Goal: Book appointment/travel/reservation

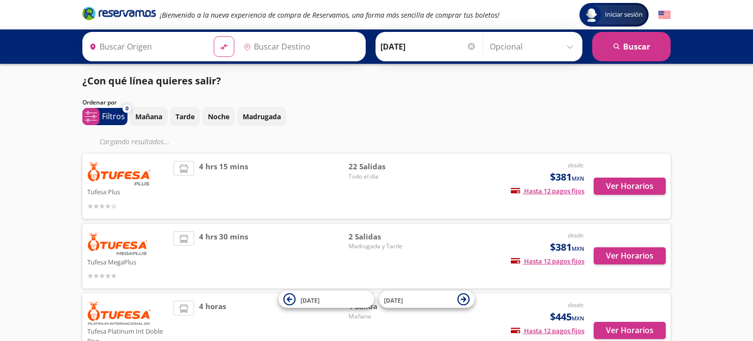
type input "[PERSON_NAME], [GEOGRAPHIC_DATA]"
type input "Nogales, [GEOGRAPHIC_DATA]"
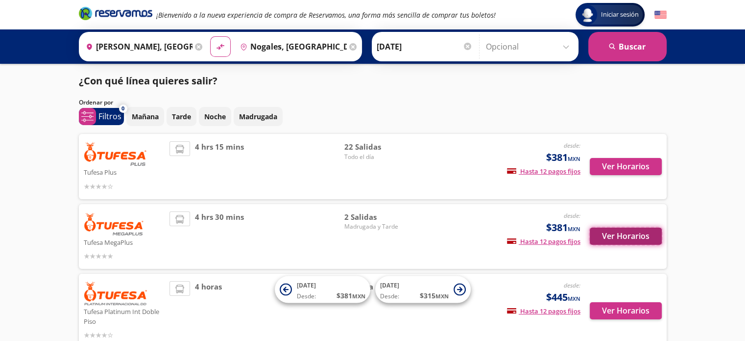
click at [613, 238] on button "Ver Horarios" at bounding box center [626, 235] width 72 height 17
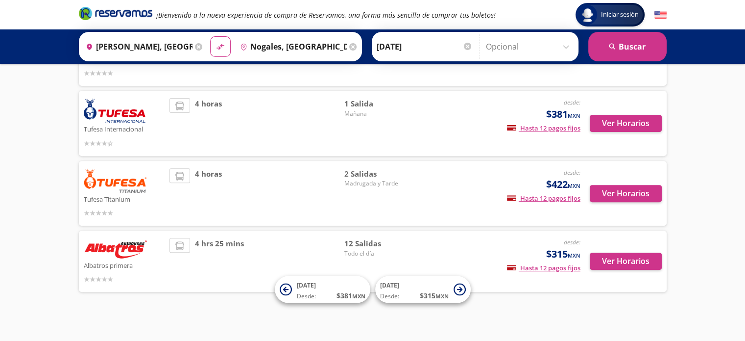
scroll to position [336, 0]
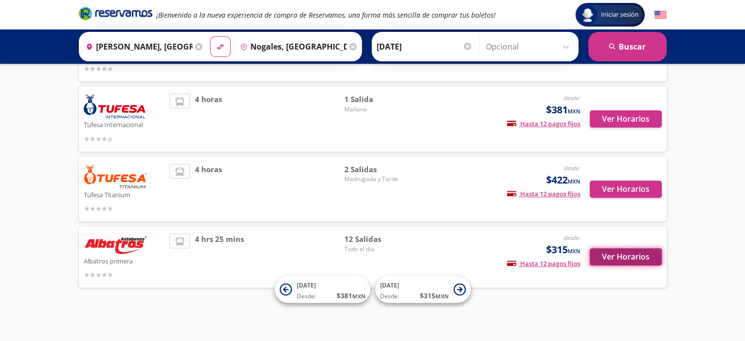
click at [635, 255] on button "Ver Horarios" at bounding box center [626, 256] width 72 height 17
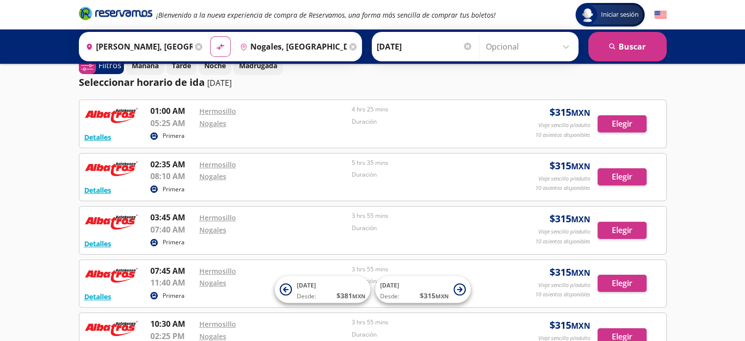
scroll to position [16, 0]
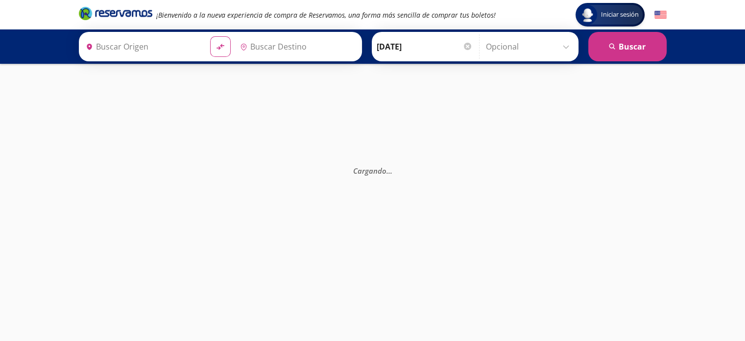
type input "[PERSON_NAME], [GEOGRAPHIC_DATA]"
type input "Nogales, [GEOGRAPHIC_DATA]"
